Goal: Find specific page/section: Find specific page/section

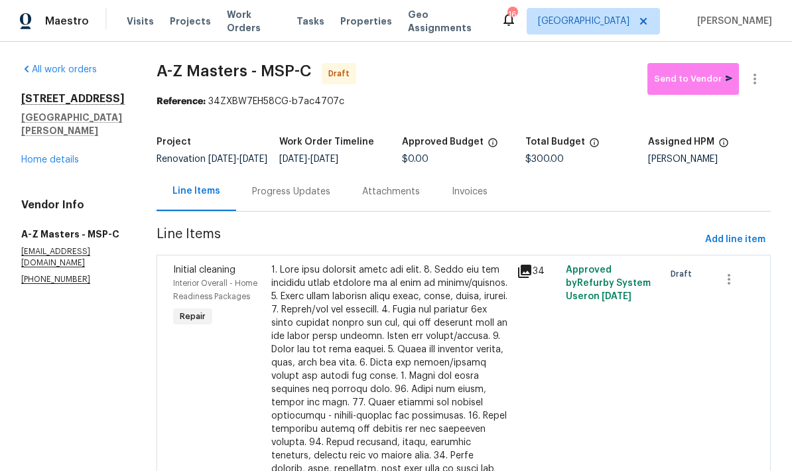
click at [190, 23] on span "Projects" at bounding box center [190, 21] width 41 height 13
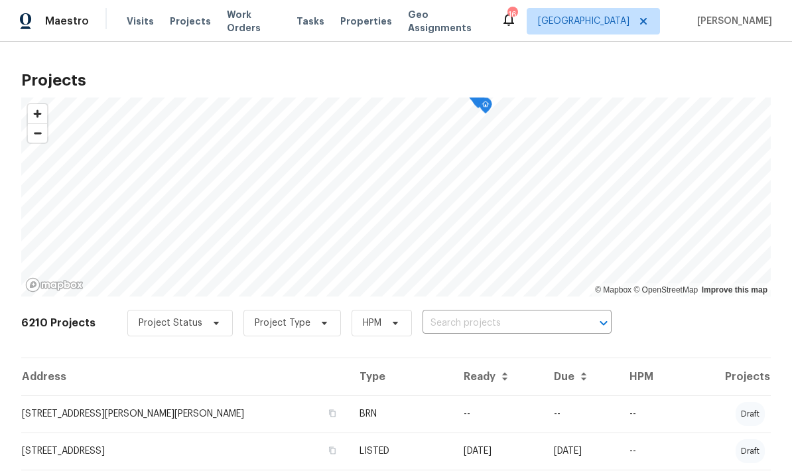
click at [508, 325] on input "text" at bounding box center [499, 323] width 152 height 21
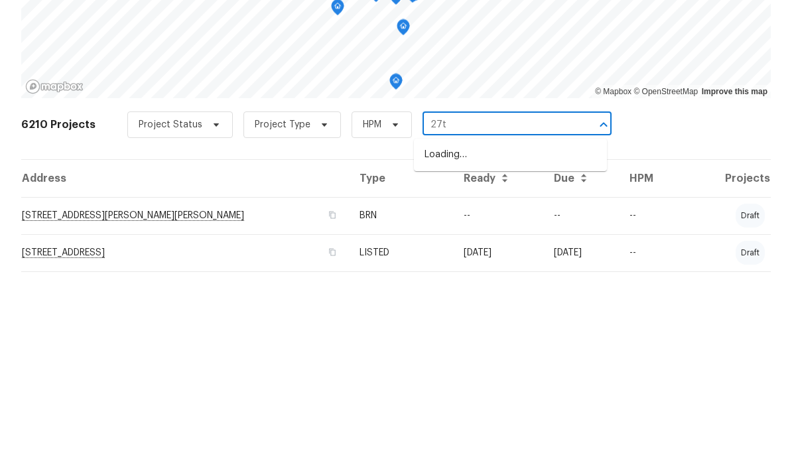
type input "27th"
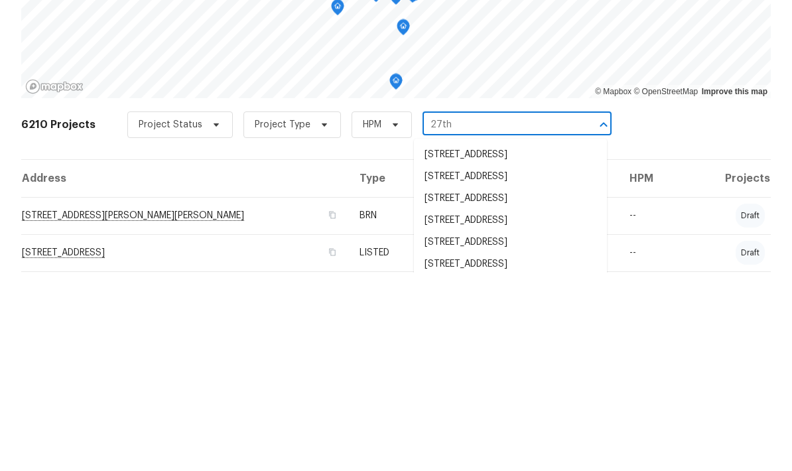
scroll to position [53, 0]
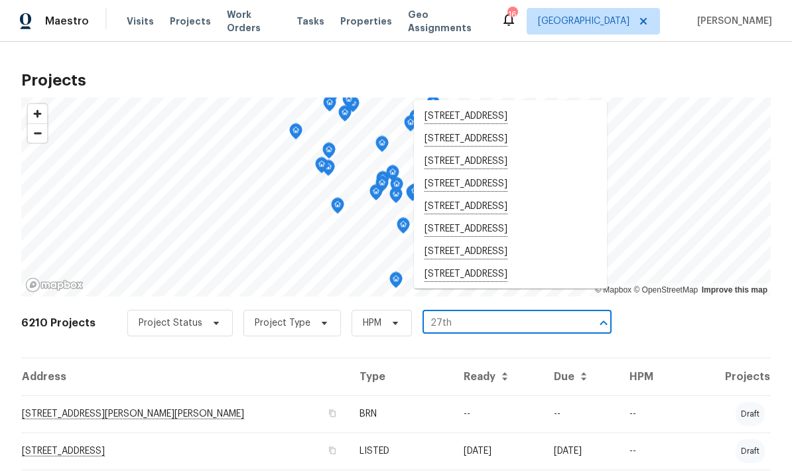
click at [523, 241] on li "[STREET_ADDRESS]" at bounding box center [510, 252] width 193 height 23
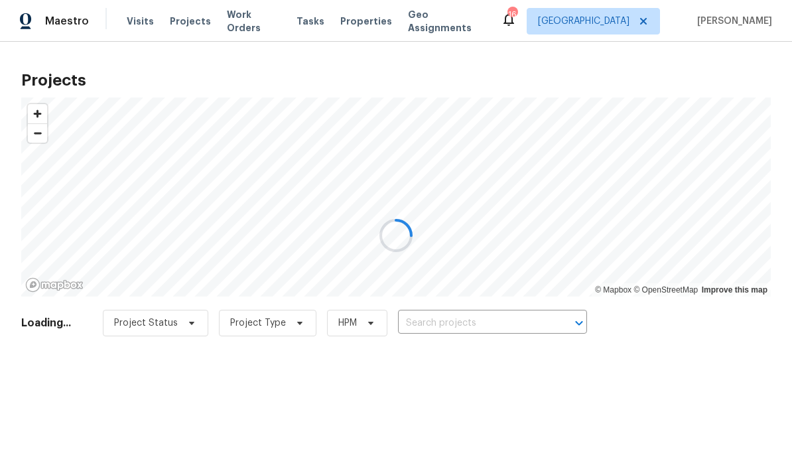
type input "[STREET_ADDRESS]"
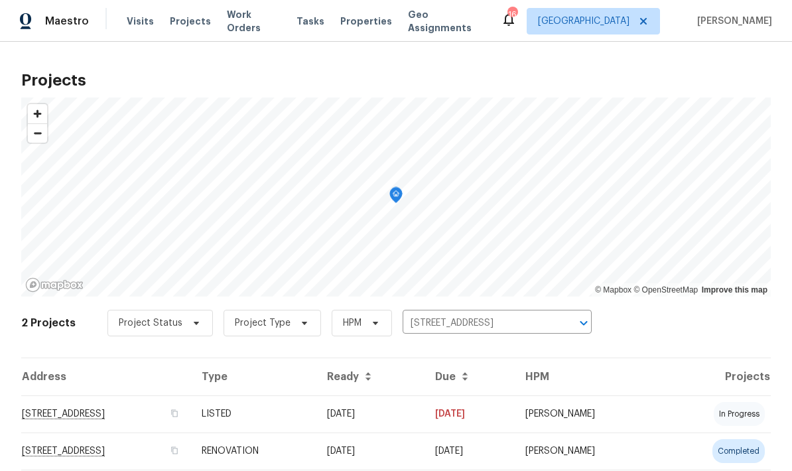
click at [168, 404] on td "[STREET_ADDRESS]" at bounding box center [106, 414] width 170 height 37
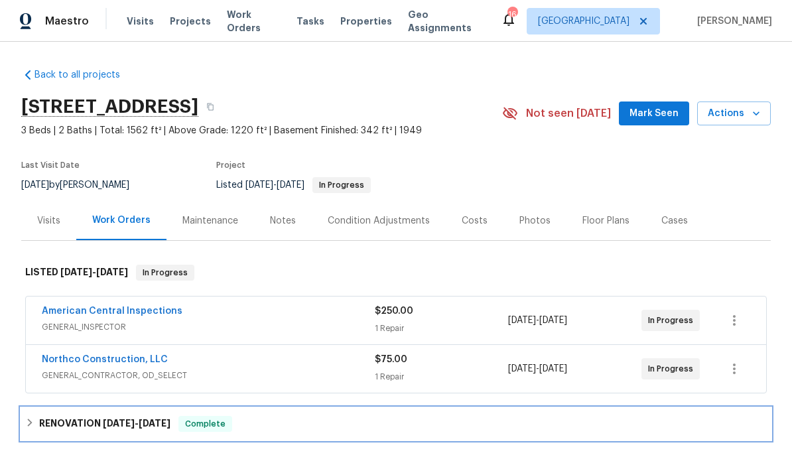
click at [34, 422] on icon at bounding box center [29, 422] width 9 height 9
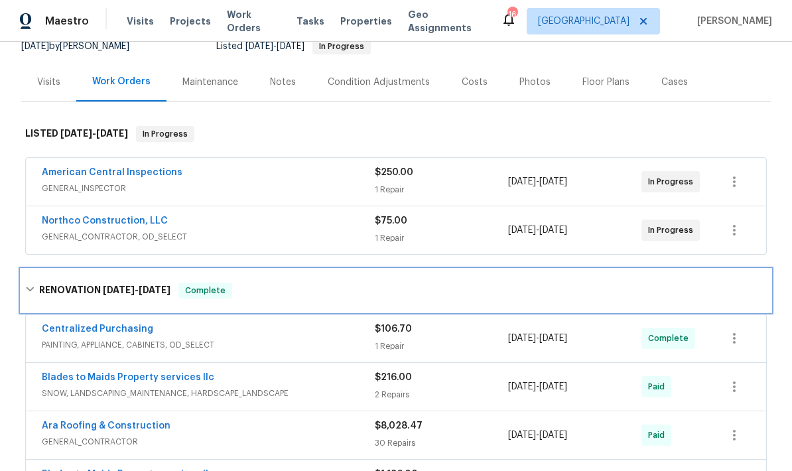
scroll to position [169, 0]
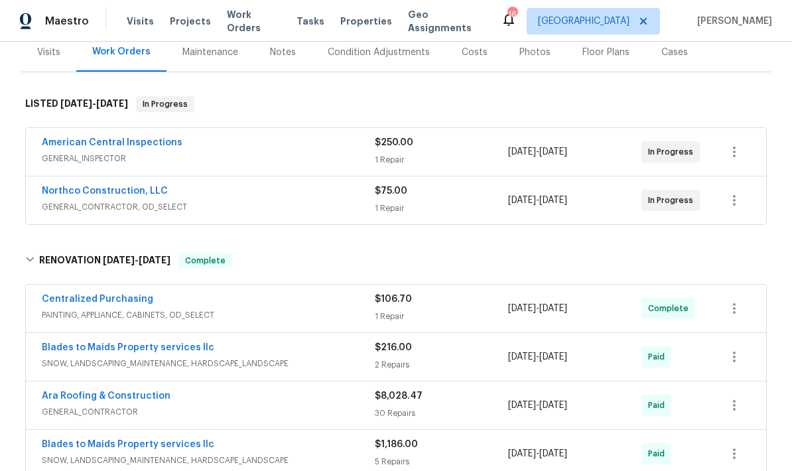
click at [140, 194] on link "Northco Construction, LLC" at bounding box center [105, 191] width 126 height 9
